Goal: Navigation & Orientation: Find specific page/section

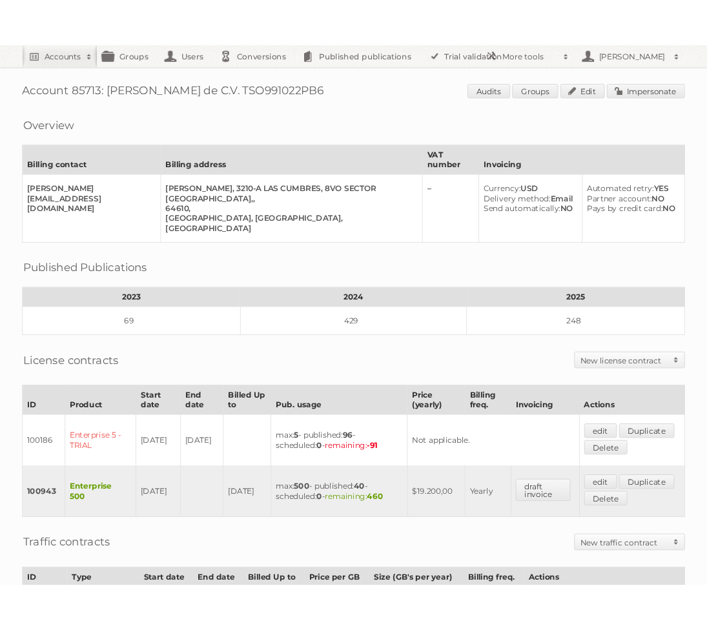
scroll to position [324, 0]
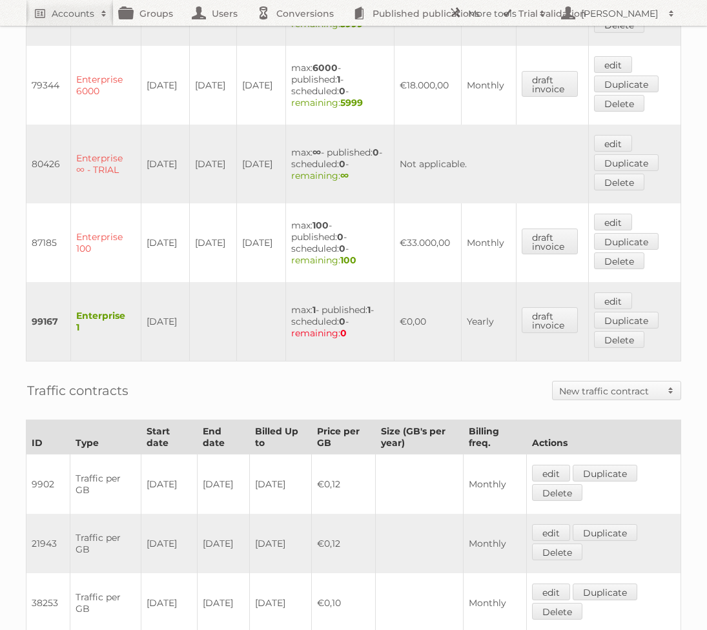
scroll to position [910, 0]
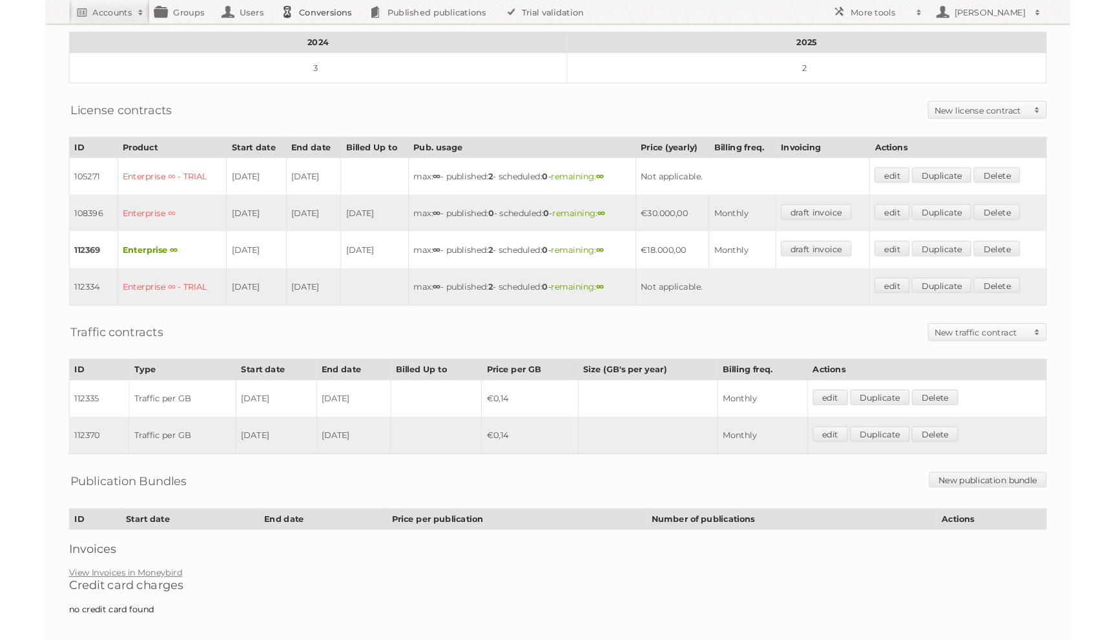
scroll to position [330, 0]
